Goal: Navigation & Orientation: Find specific page/section

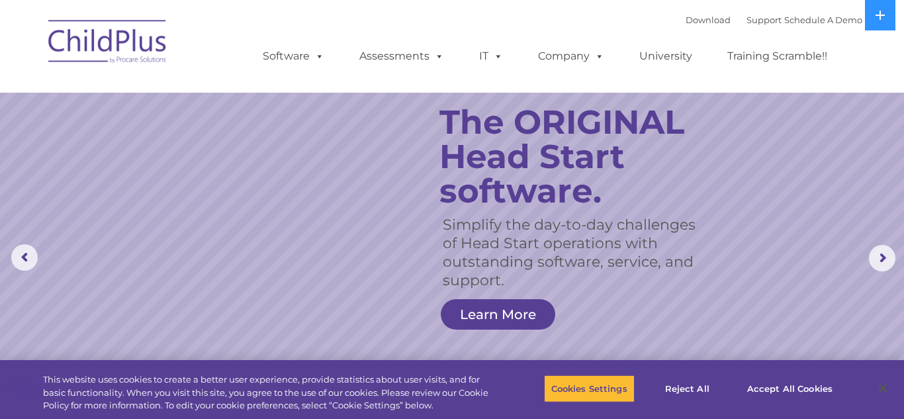
select select "MEDIUM"
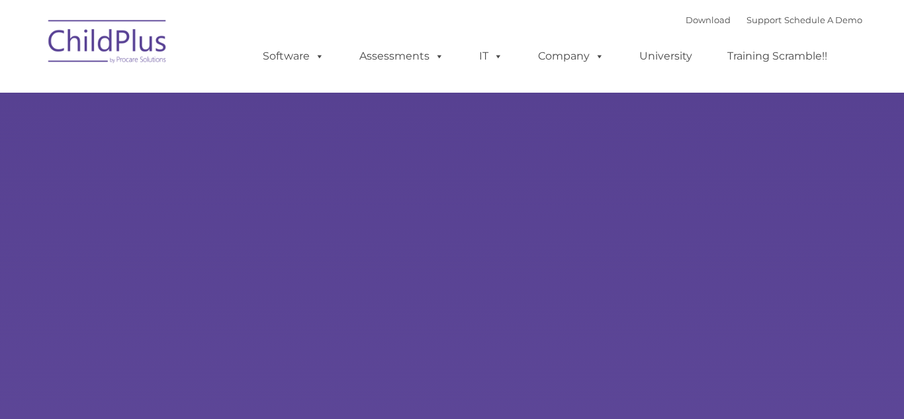
click at [138, 144] on div "Learn More Request a Demo The Future of ChildPlus is Here! Boost your productiv…" at bounding box center [452, 258] width 904 height 516
type input ""
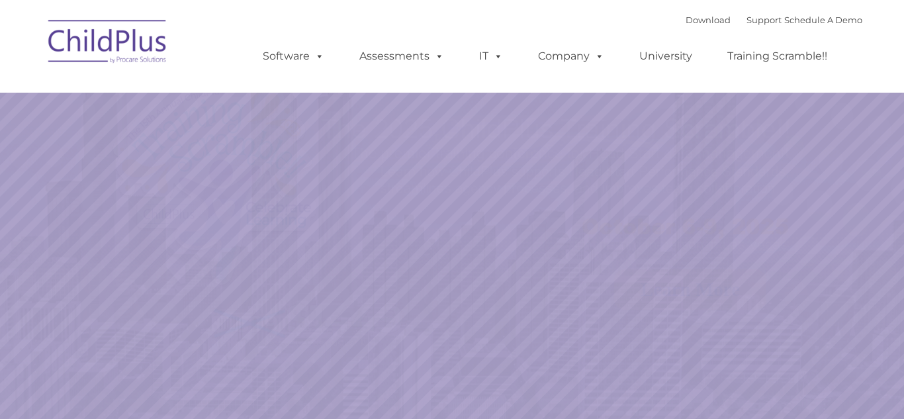
select select "MEDIUM"
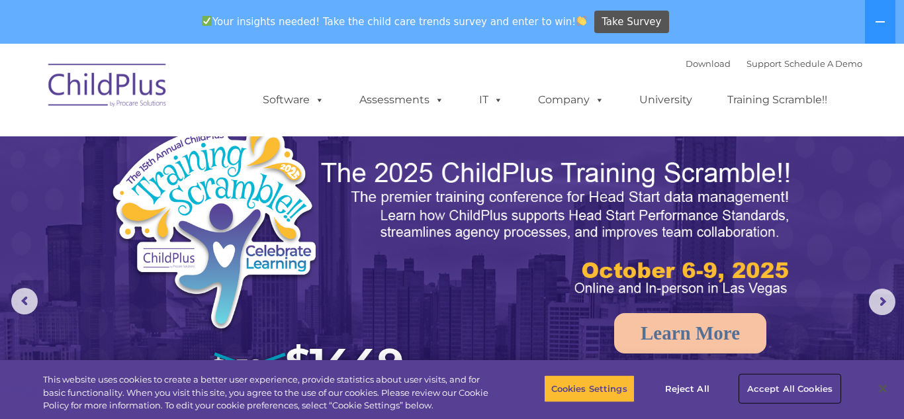
click at [767, 395] on button "Accept All Cookies" at bounding box center [790, 389] width 100 height 28
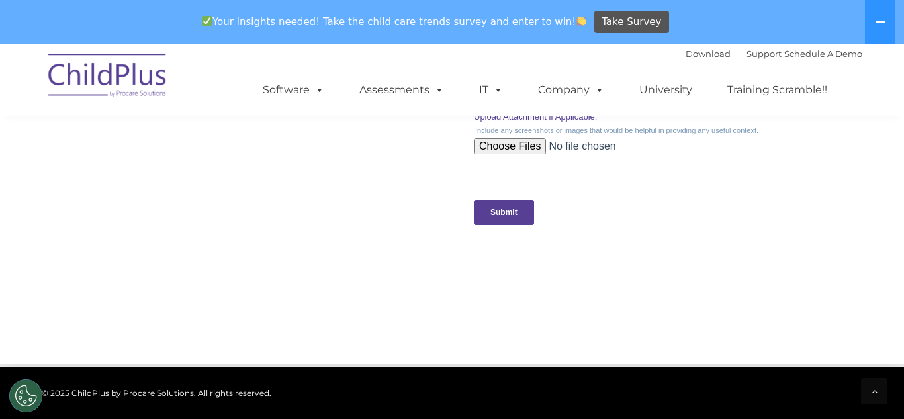
scroll to position [1350, 0]
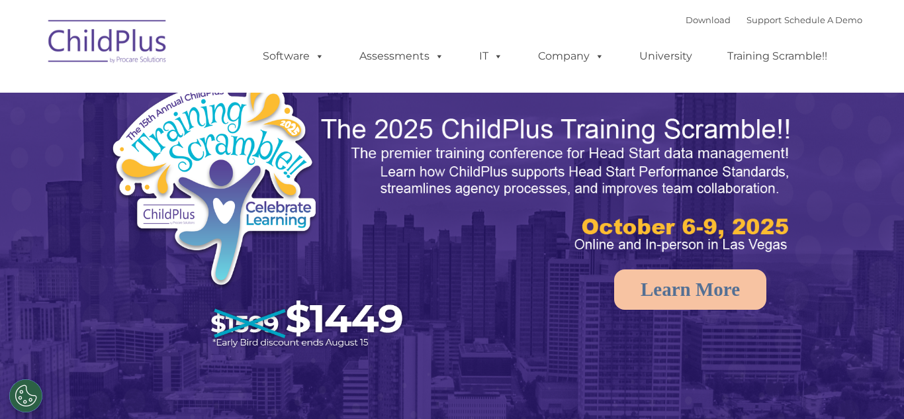
select select "MEDIUM"
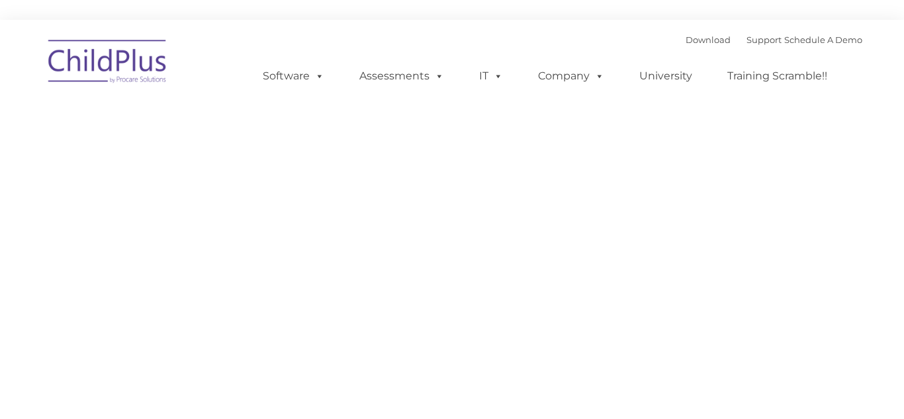
type input ""
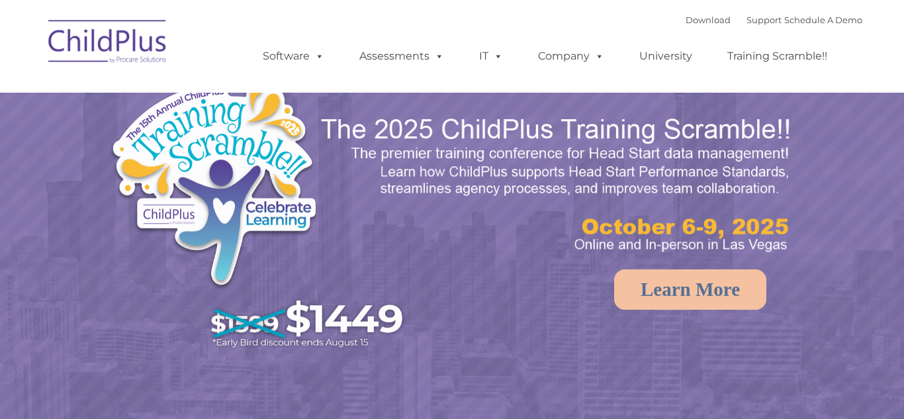
select select "MEDIUM"
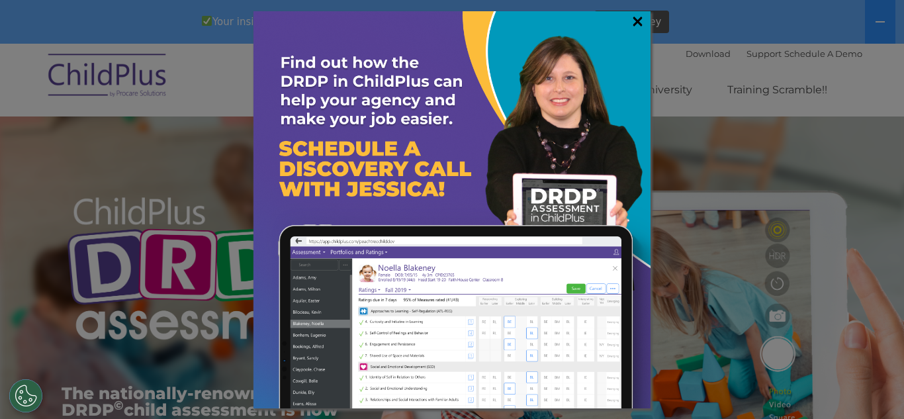
click at [636, 18] on link "×" at bounding box center [637, 21] width 15 height 13
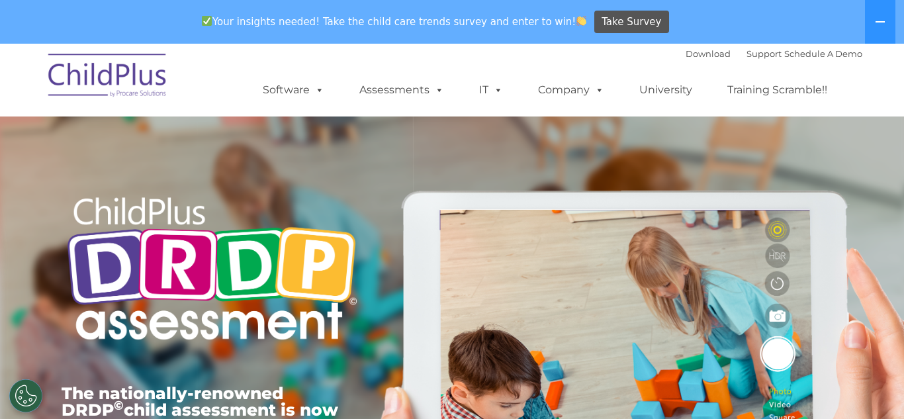
click at [877, 103] on nav "Download Support | Schedule A Demo  MENU MENU Software ChildPlus: The original…" at bounding box center [452, 80] width 904 height 73
click at [875, 17] on icon at bounding box center [880, 22] width 11 height 11
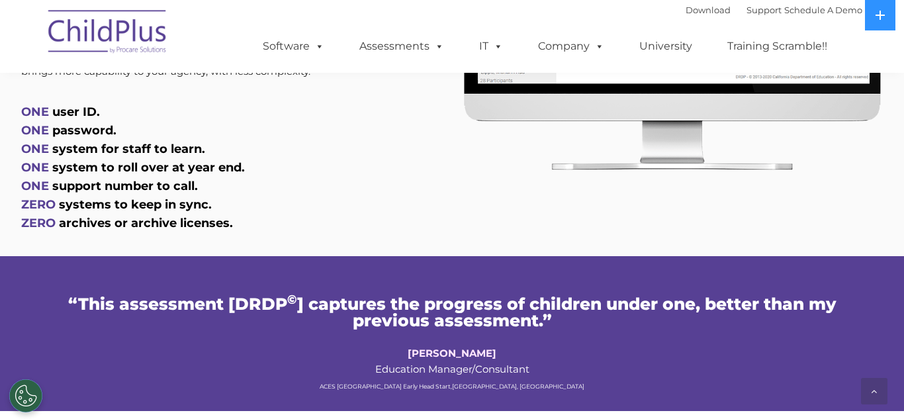
scroll to position [795, 0]
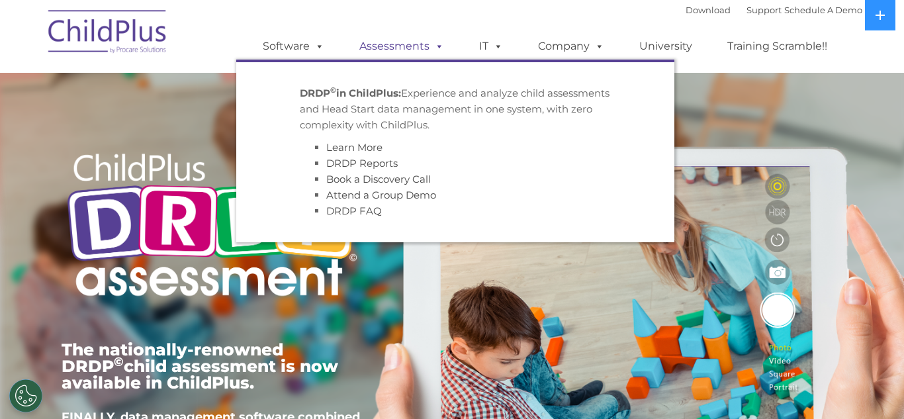
click at [381, 50] on link "Assessments" at bounding box center [401, 46] width 111 height 26
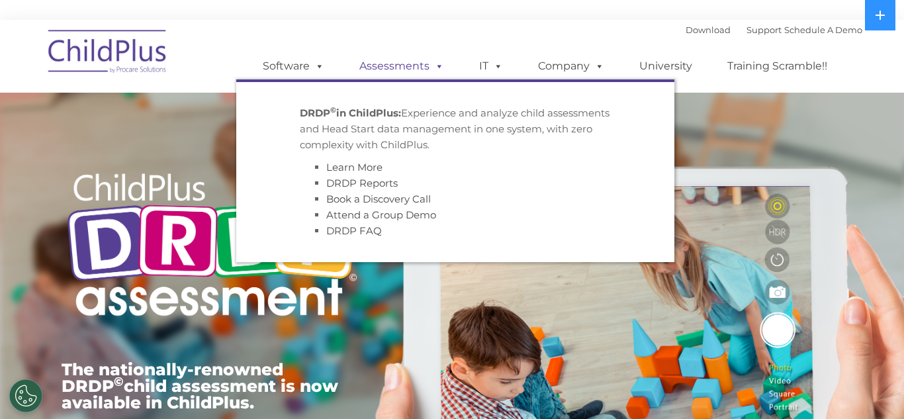
click at [395, 64] on link "Assessments" at bounding box center [401, 66] width 111 height 26
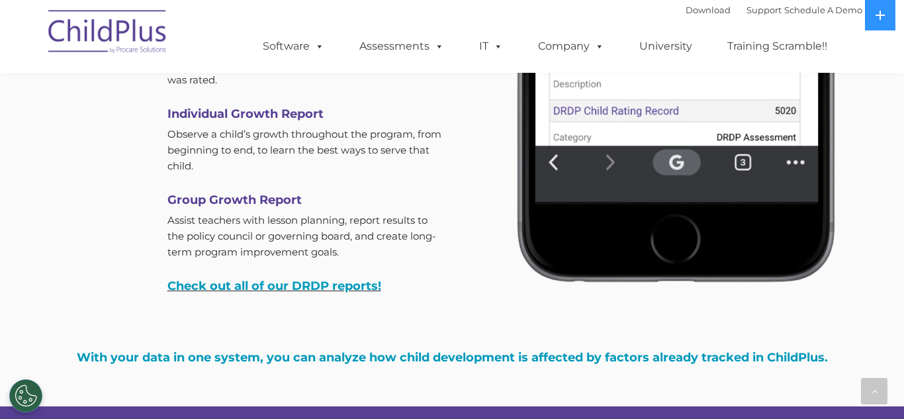
scroll to position [4179, 0]
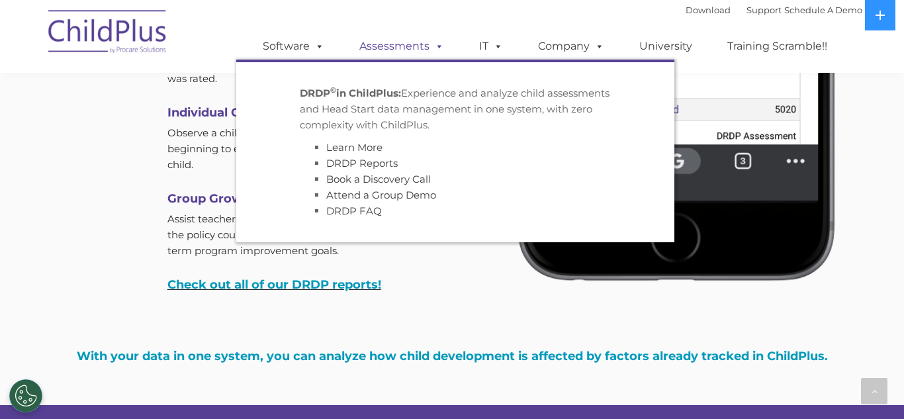
click at [397, 46] on link "Assessments" at bounding box center [401, 46] width 111 height 26
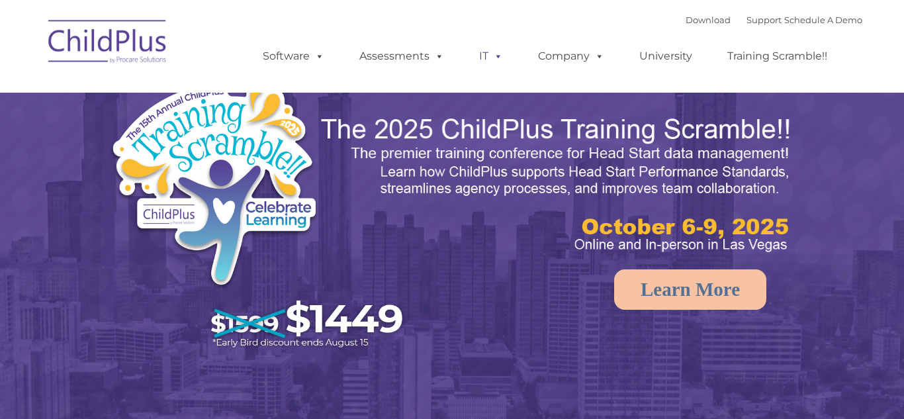
select select "MEDIUM"
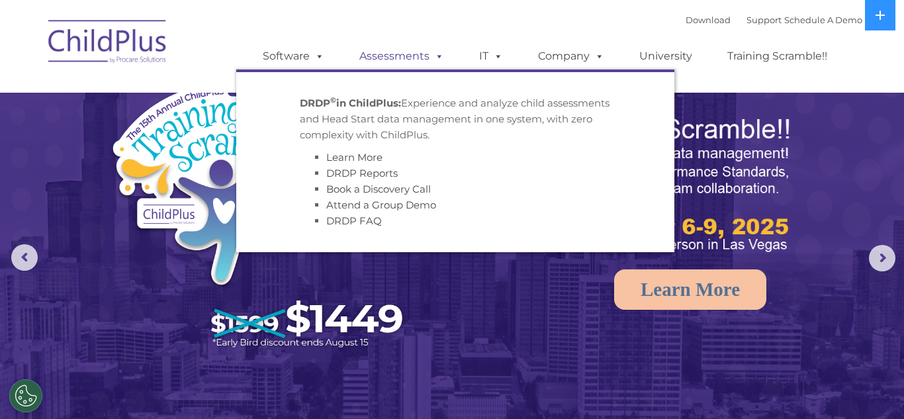
click at [418, 56] on link "Assessments" at bounding box center [401, 56] width 111 height 26
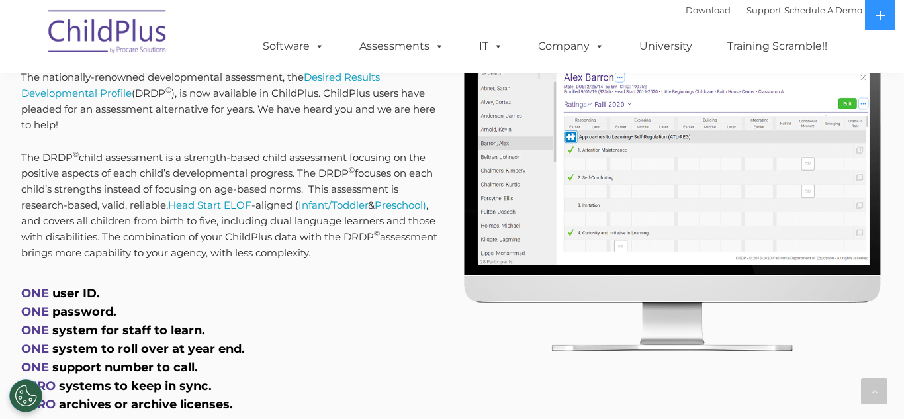
scroll to position [630, 0]
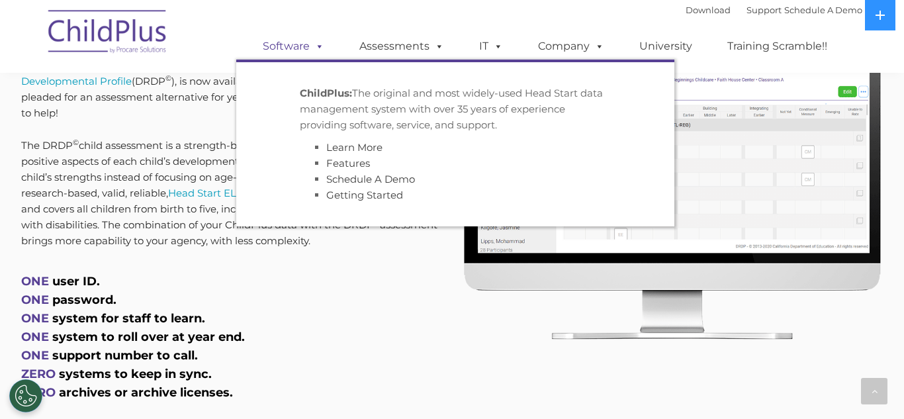
click at [316, 47] on span at bounding box center [317, 46] width 15 height 13
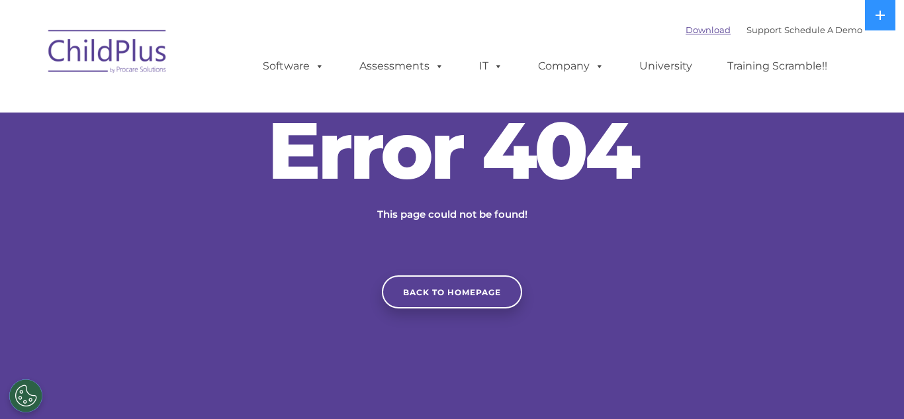
click at [707, 34] on link "Download" at bounding box center [708, 29] width 45 height 11
